Goal: Task Accomplishment & Management: Manage account settings

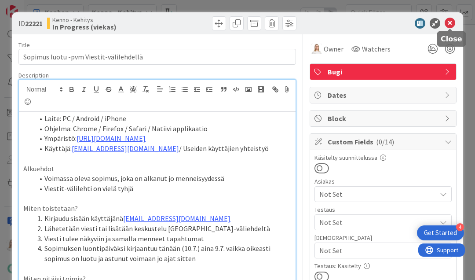
click at [447, 25] on icon at bounding box center [450, 23] width 11 height 11
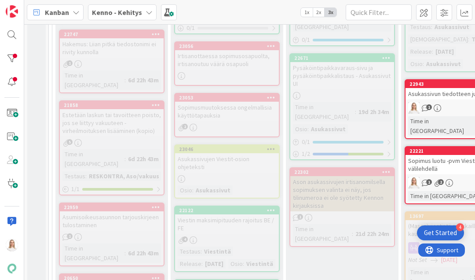
scroll to position [435, 0]
click at [231, 95] on div "23053" at bounding box center [229, 98] width 100 height 6
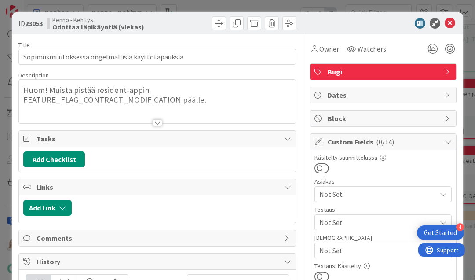
click at [156, 120] on div at bounding box center [158, 122] width 10 height 7
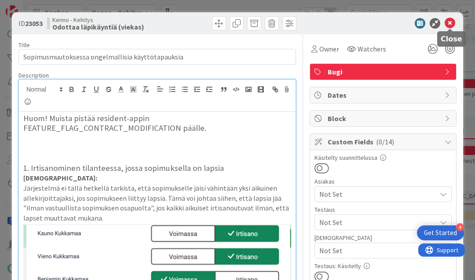
click at [448, 25] on icon at bounding box center [450, 23] width 11 height 11
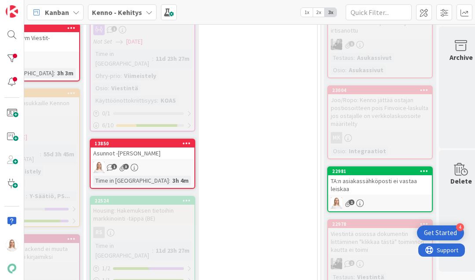
scroll to position [560, 437]
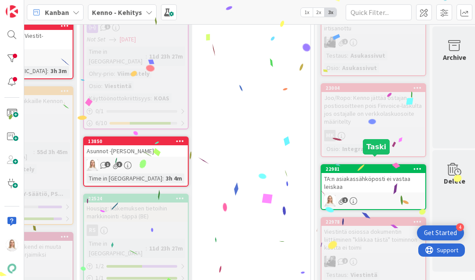
click at [371, 166] on div "22981" at bounding box center [375, 169] width 100 height 6
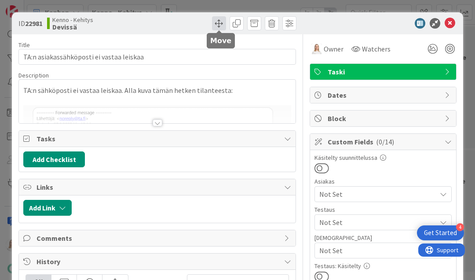
click at [213, 25] on span at bounding box center [219, 23] width 14 height 14
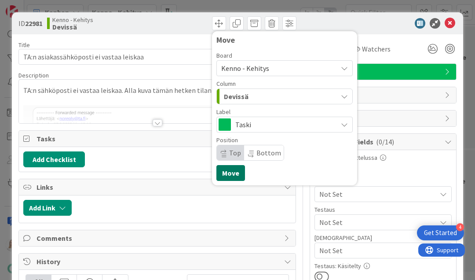
click at [224, 176] on button "Move" at bounding box center [230, 173] width 29 height 16
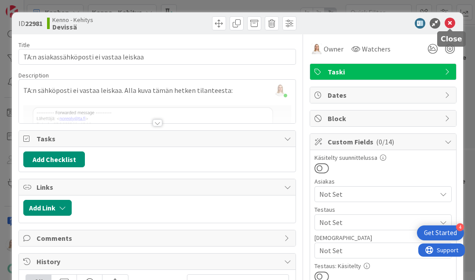
click at [447, 23] on icon at bounding box center [450, 23] width 11 height 11
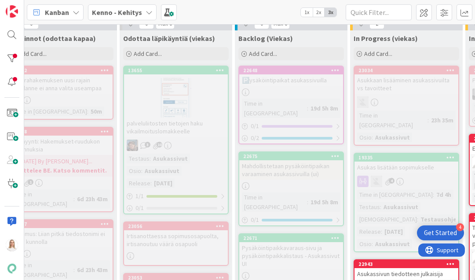
scroll to position [251, 51]
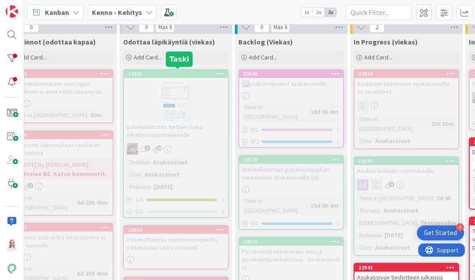
click at [186, 71] on div "13655" at bounding box center [178, 74] width 100 height 6
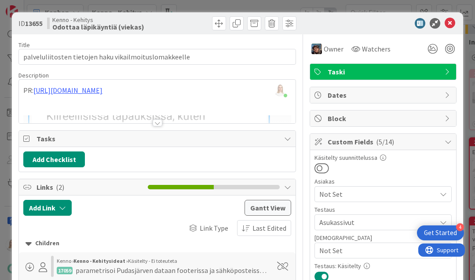
click at [157, 121] on div at bounding box center [158, 122] width 10 height 7
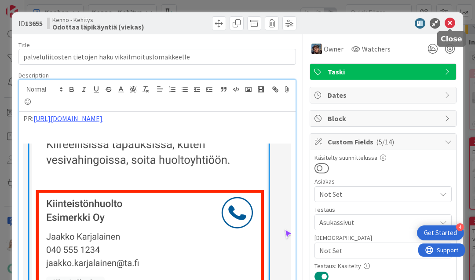
click at [450, 23] on icon at bounding box center [450, 23] width 11 height 11
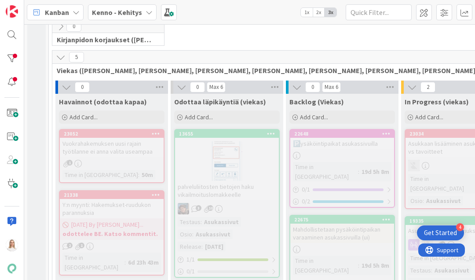
scroll to position [181, 0]
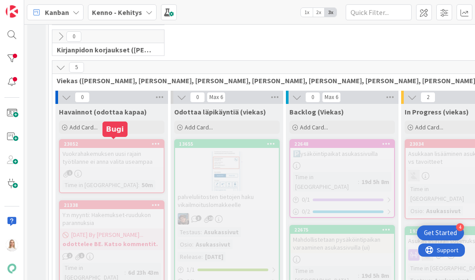
click at [103, 141] on div "23052" at bounding box center [114, 144] width 100 height 6
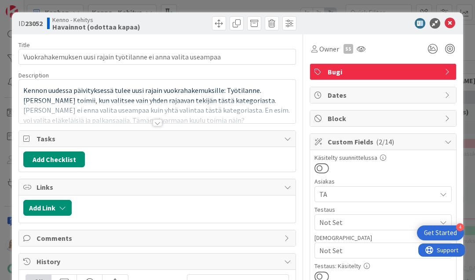
click at [157, 121] on div at bounding box center [158, 122] width 10 height 7
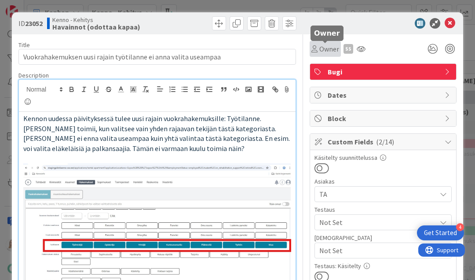
click at [327, 47] on span "Owner" at bounding box center [329, 49] width 20 height 11
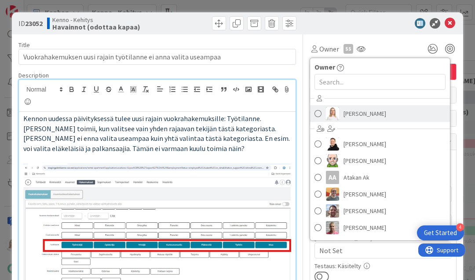
click at [345, 113] on span "[PERSON_NAME]" at bounding box center [365, 113] width 43 height 13
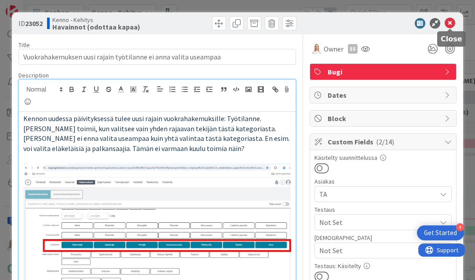
click at [450, 23] on icon at bounding box center [450, 23] width 11 height 11
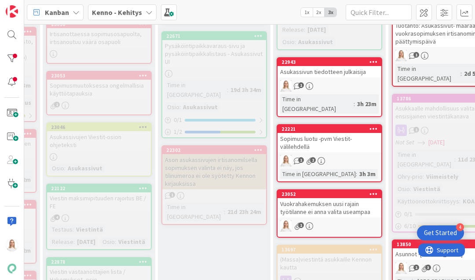
scroll to position [459, 128]
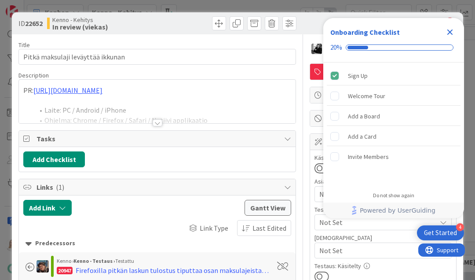
click at [447, 31] on icon "Close Checklist" at bounding box center [450, 32] width 11 height 11
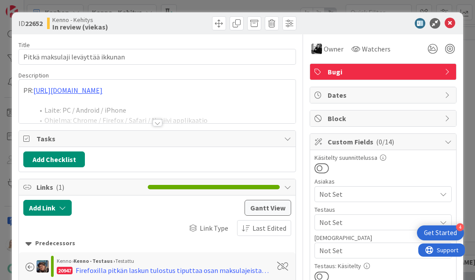
click at [157, 120] on div at bounding box center [158, 122] width 10 height 7
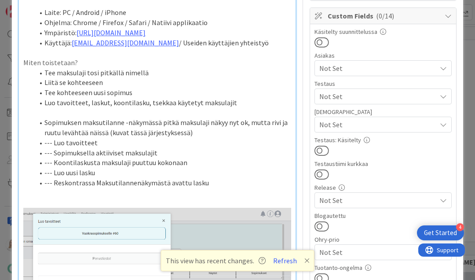
scroll to position [127, 0]
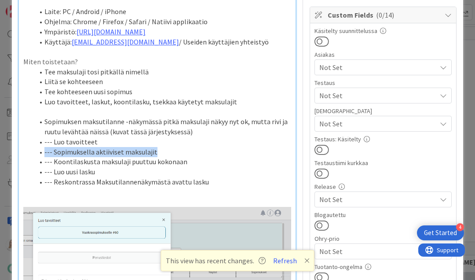
drag, startPoint x: 37, startPoint y: 149, endPoint x: 182, endPoint y: 161, distance: 145.2
click at [182, 161] on ol "Sopimuksen maksutilanne -näkymässä pitkä maksulaji näkyy nyt ok, mutta rivi ja …" at bounding box center [157, 152] width 268 height 70
click at [132, 169] on li "--- Luo uusi lasku" at bounding box center [162, 172] width 257 height 10
drag, startPoint x: 40, startPoint y: 148, endPoint x: 176, endPoint y: 162, distance: 136.6
click at [176, 162] on ol "Sopimuksen maksutilanne -näkymässä pitkä maksulaji näkyy nyt ok, mutta rivi ja …" at bounding box center [157, 152] width 268 height 70
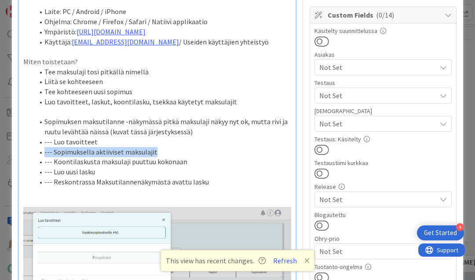
copy li "--- Sopimuksella aktiiviset maksulajit"
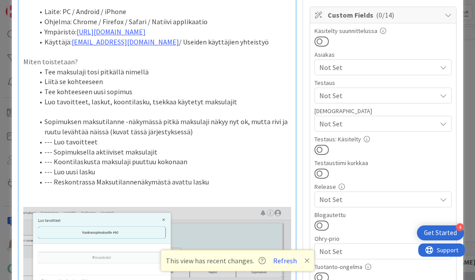
drag, startPoint x: 39, startPoint y: 157, endPoint x: 178, endPoint y: 160, distance: 139.0
click at [178, 160] on li "--- Koontilaskusta maksulaji puuttuu kokonaan" at bounding box center [162, 162] width 257 height 10
drag, startPoint x: 39, startPoint y: 160, endPoint x: 169, endPoint y: 159, distance: 129.8
click at [169, 159] on li "--- Koontilaskusta maksulaji puuttuu kokonaan" at bounding box center [162, 162] width 257 height 10
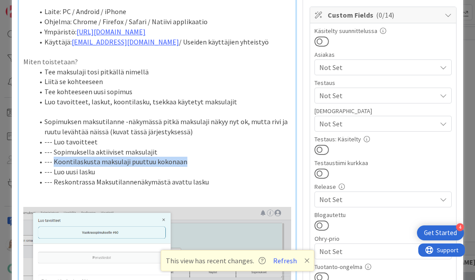
drag, startPoint x: 54, startPoint y: 159, endPoint x: 193, endPoint y: 160, distance: 139.0
click at [193, 160] on li "--- Koontilaskusta maksulaji puuttuu kokonaan" at bounding box center [162, 162] width 257 height 10
copy li "Koontilaskusta maksulaji puuttuu kokonaan"
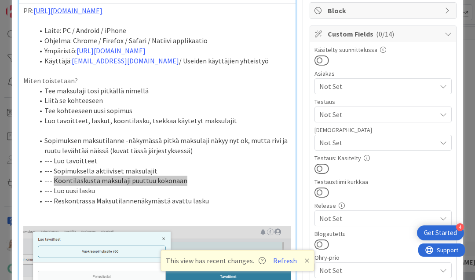
scroll to position [107, 0]
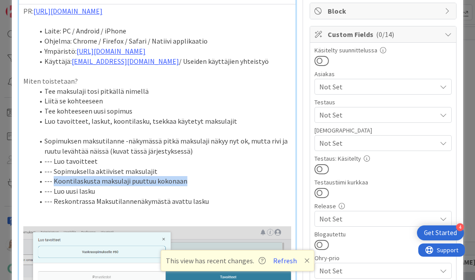
click at [174, 151] on li "Sopimuksen maksutilanne -näkymässä pitkä maksulaji näkyy nyt ok, mutta rivi ja …" at bounding box center [162, 146] width 257 height 20
drag, startPoint x: 51, startPoint y: 179, endPoint x: 185, endPoint y: 179, distance: 133.3
click at [185, 179] on li "--- Koontilaskusta maksulaji puuttuu kokonaan" at bounding box center [162, 181] width 257 height 10
copy li "Koontilaskusta maksulaji puuttuu kokonaan"
click at [135, 156] on li "--- Luo tavoitteet" at bounding box center [162, 161] width 257 height 10
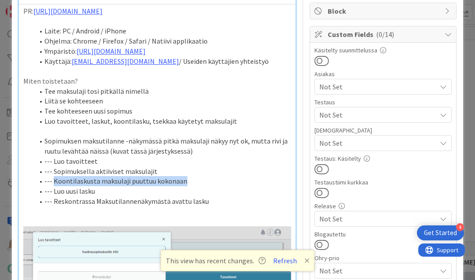
drag, startPoint x: 53, startPoint y: 179, endPoint x: 184, endPoint y: 181, distance: 131.5
click at [184, 181] on li "--- Koontilaskusta maksulaji puuttuu kokonaan" at bounding box center [162, 181] width 257 height 10
copy li "Koontilaskusta maksulaji puuttuu kokonaan"
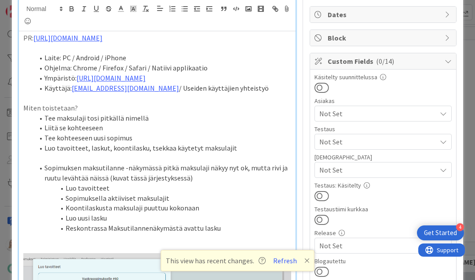
scroll to position [80, 0]
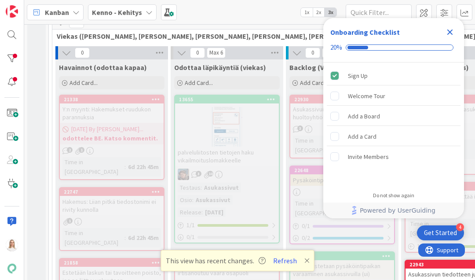
scroll to position [226, 0]
